Goal: Task Accomplishment & Management: Complete application form

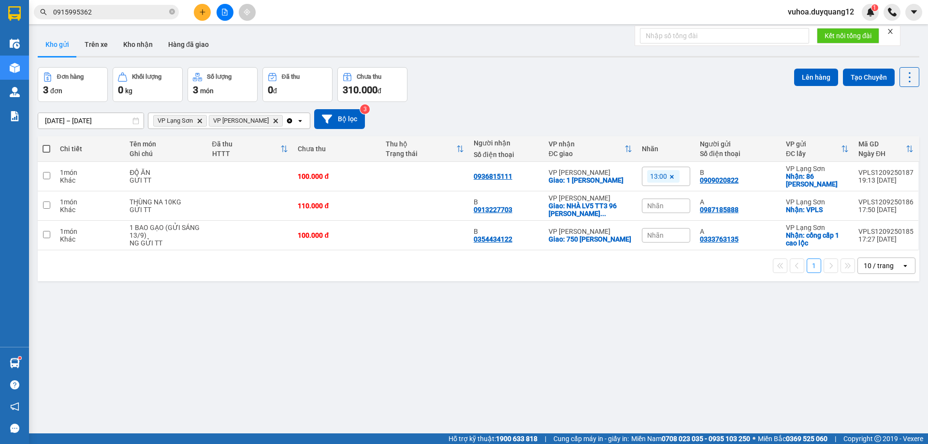
drag, startPoint x: 175, startPoint y: 8, endPoint x: 161, endPoint y: 8, distance: 14.5
click at [175, 8] on span "0915995362" at bounding box center [106, 12] width 145 height 14
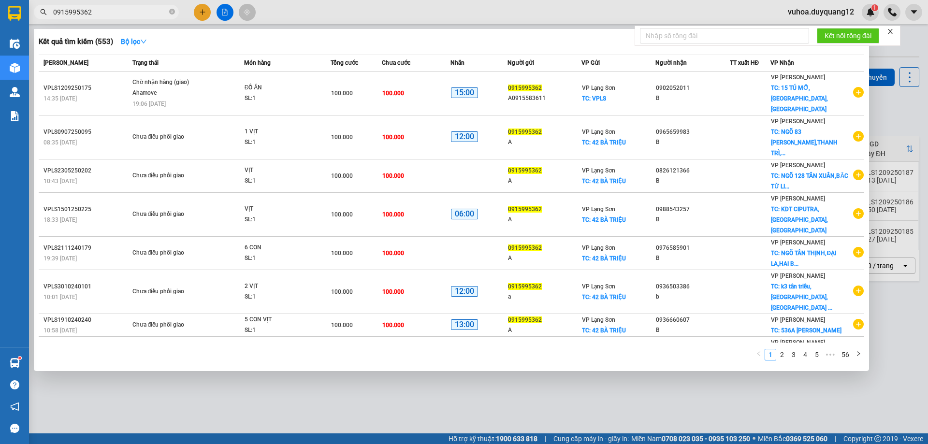
click at [155, 7] on input "0915995362" at bounding box center [110, 12] width 114 height 11
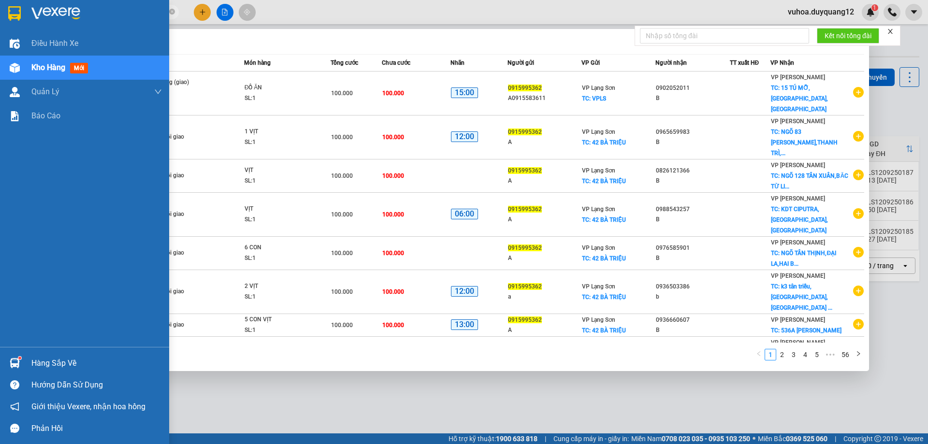
drag, startPoint x: 57, startPoint y: 18, endPoint x: 0, endPoint y: 2, distance: 59.2
click at [0, 15] on section "Kết quả tìm kiếm ( 553 ) Bộ lọc Mã ĐH Trạng thái Món hàng Tổng cước Chưa cước N…" at bounding box center [464, 222] width 928 height 444
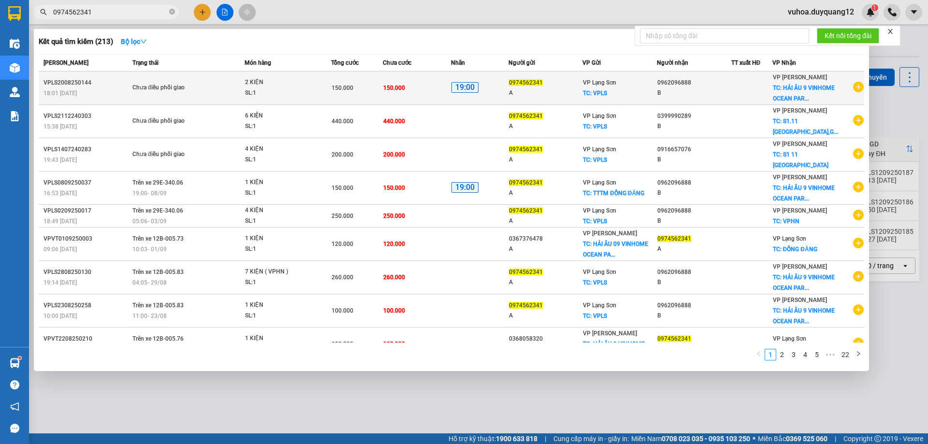
type input "0974562341"
click at [853, 86] on icon "plus-circle" at bounding box center [858, 87] width 11 height 11
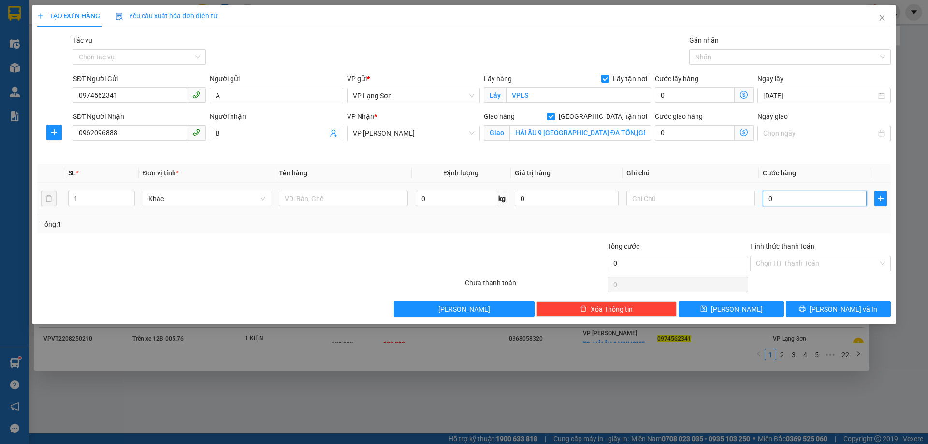
click at [783, 200] on input "0" at bounding box center [814, 198] width 104 height 15
type input "1"
type input "10"
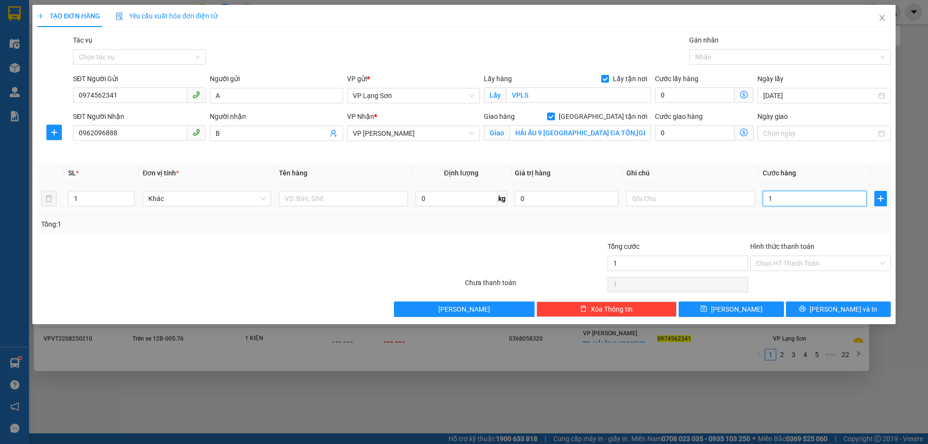
type input "10"
type input "100"
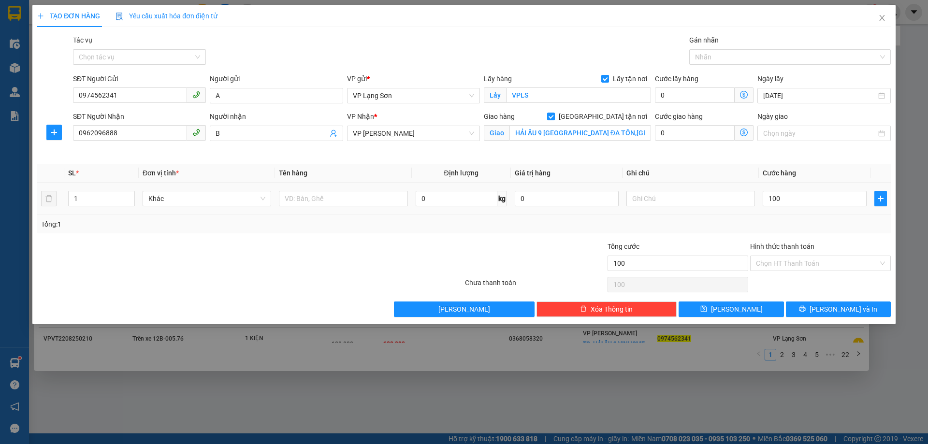
type input "100.000"
drag, startPoint x: 698, startPoint y: 157, endPoint x: 689, endPoint y: 199, distance: 43.1
click at [697, 162] on div "Transit Pickup Surcharge Ids Transit Deliver Surcharge Ids Transit Deliver Surc…" at bounding box center [463, 176] width 853 height 282
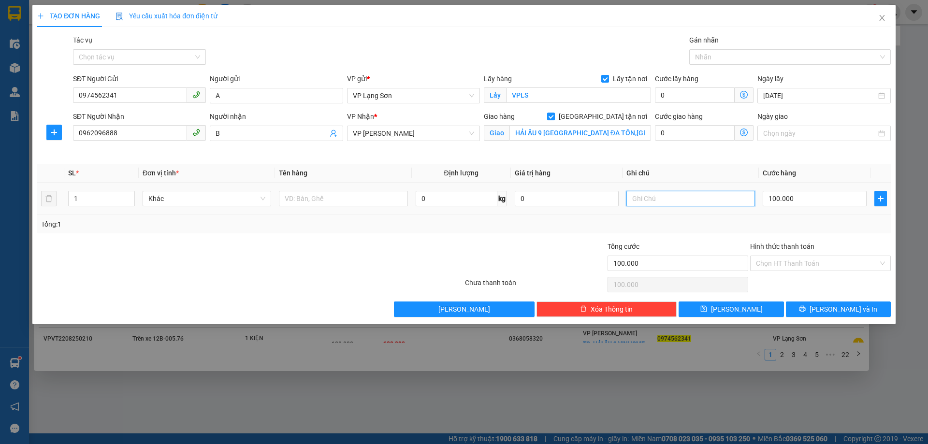
click at [685, 204] on input "text" at bounding box center [690, 198] width 129 height 15
type input "1K"
click at [368, 194] on input "text" at bounding box center [343, 198] width 129 height 15
type input "1K"
click at [707, 311] on icon "save" at bounding box center [703, 308] width 7 height 7
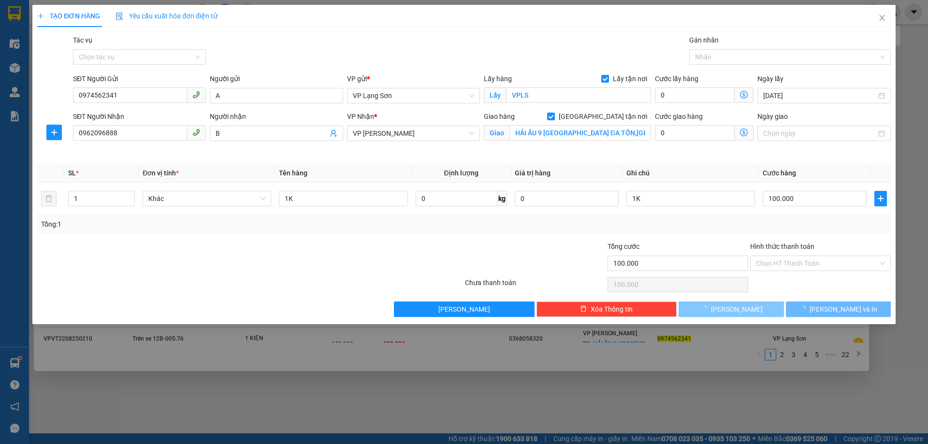
checkbox input "false"
type input "0"
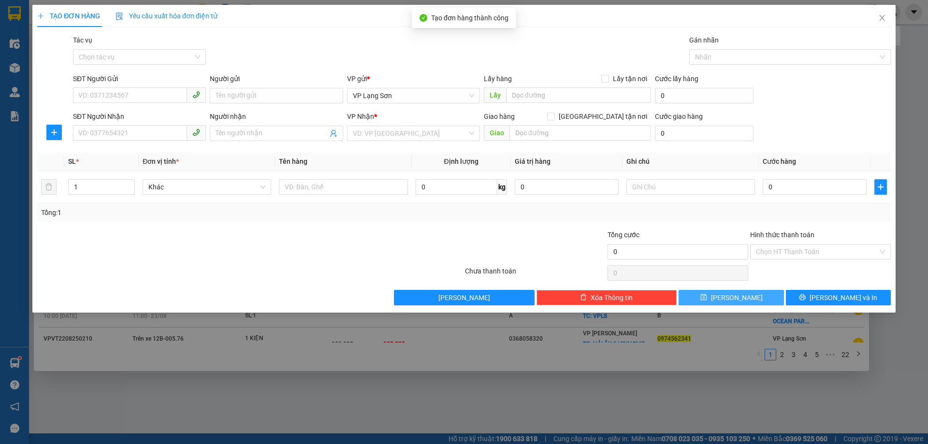
click at [916, 51] on div "TẠO ĐƠN HÀNG Yêu cầu xuất hóa đơn điện tử Transit Pickup Surcharge Ids Transit …" at bounding box center [464, 222] width 928 height 444
